Goal: Information Seeking & Learning: Check status

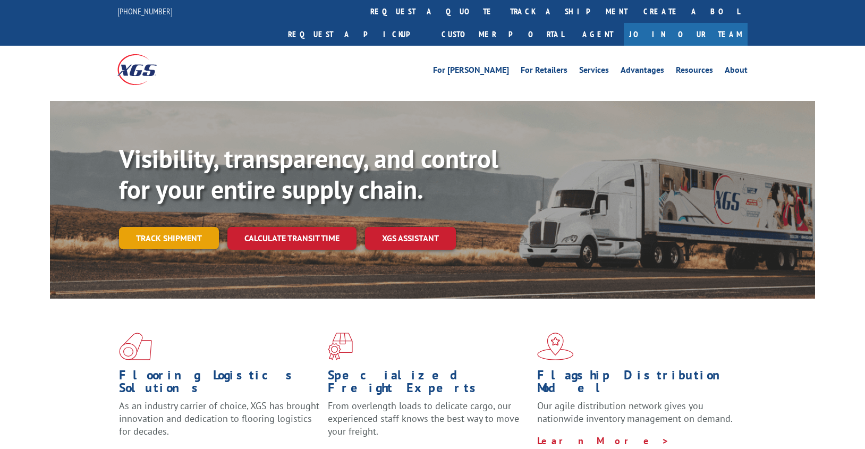
click at [195, 227] on link "Track shipment" at bounding box center [169, 238] width 100 height 22
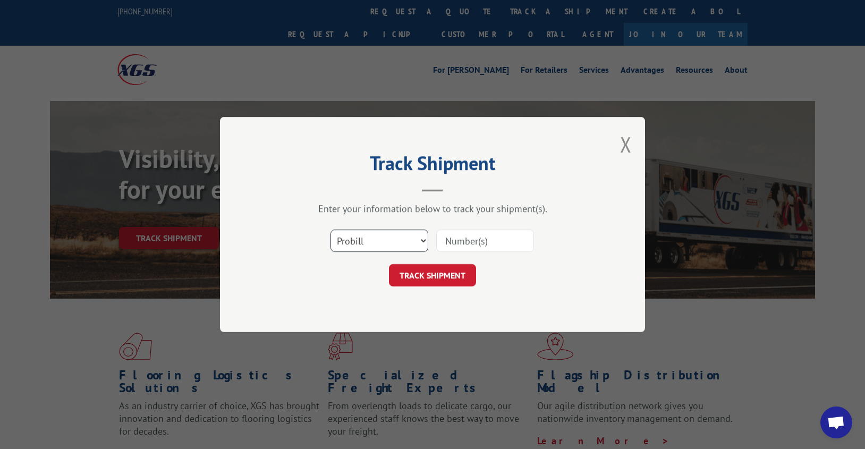
click at [422, 241] on select "Select category... Probill BOL PO" at bounding box center [379, 241] width 98 height 22
select select "bol"
click at [330, 230] on select "Select category... Probill BOL PO" at bounding box center [379, 241] width 98 height 22
click at [461, 235] on input at bounding box center [485, 241] width 98 height 22
type input "8641066"
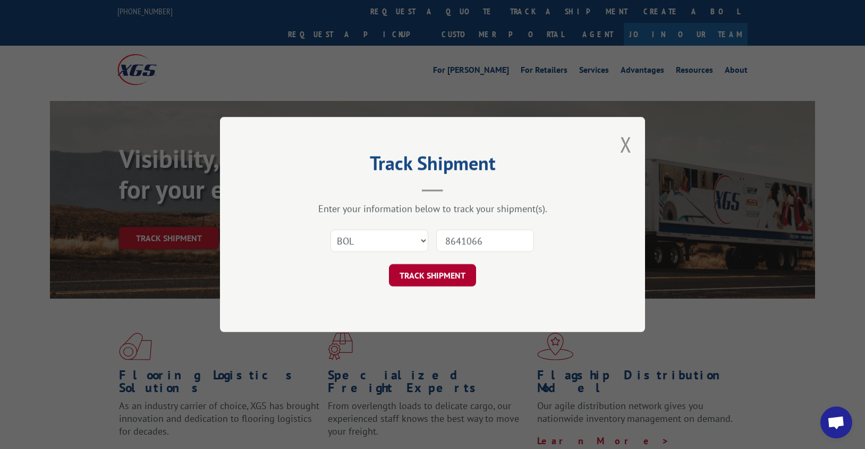
click at [440, 274] on button "TRACK SHIPMENT" at bounding box center [432, 275] width 87 height 22
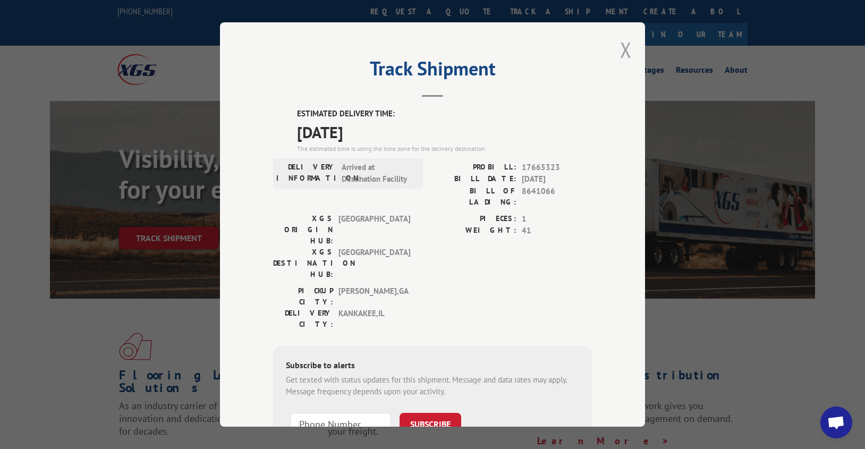
click at [621, 50] on button "Close modal" at bounding box center [626, 50] width 12 height 28
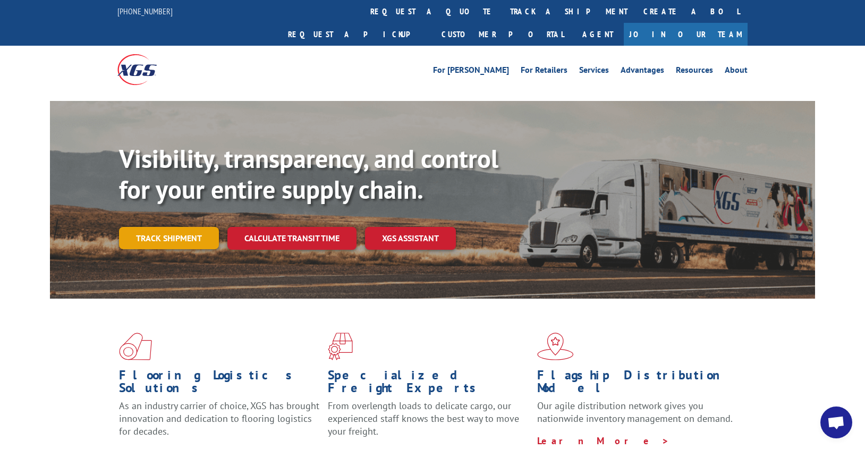
click at [203, 227] on link "Track shipment" at bounding box center [169, 238] width 100 height 22
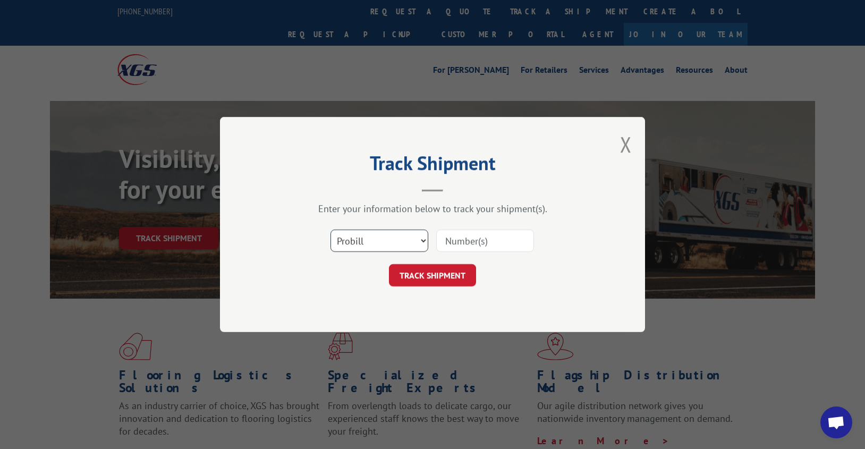
click at [421, 242] on select "Select category... Probill BOL PO" at bounding box center [379, 241] width 98 height 22
select select "bol"
click at [330, 230] on select "Select category... Probill BOL PO" at bounding box center [379, 241] width 98 height 22
click at [440, 245] on input at bounding box center [485, 241] width 98 height 22
type input "8641066"
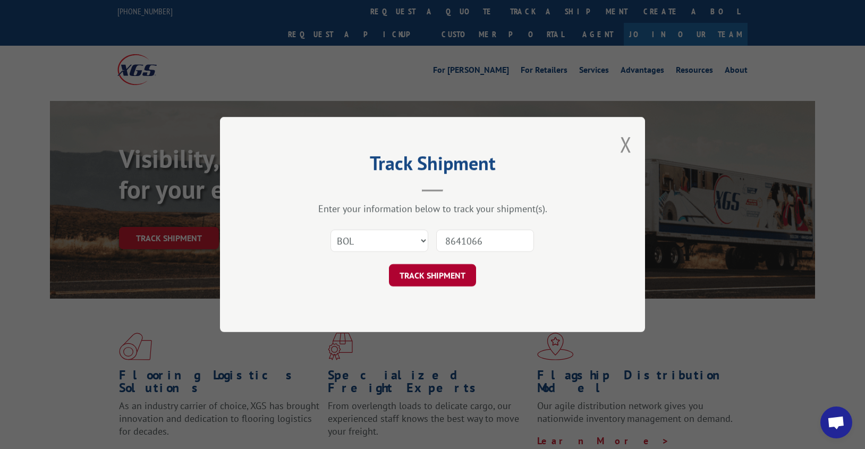
click at [439, 276] on button "TRACK SHIPMENT" at bounding box center [432, 275] width 87 height 22
